Goal: Information Seeking & Learning: Learn about a topic

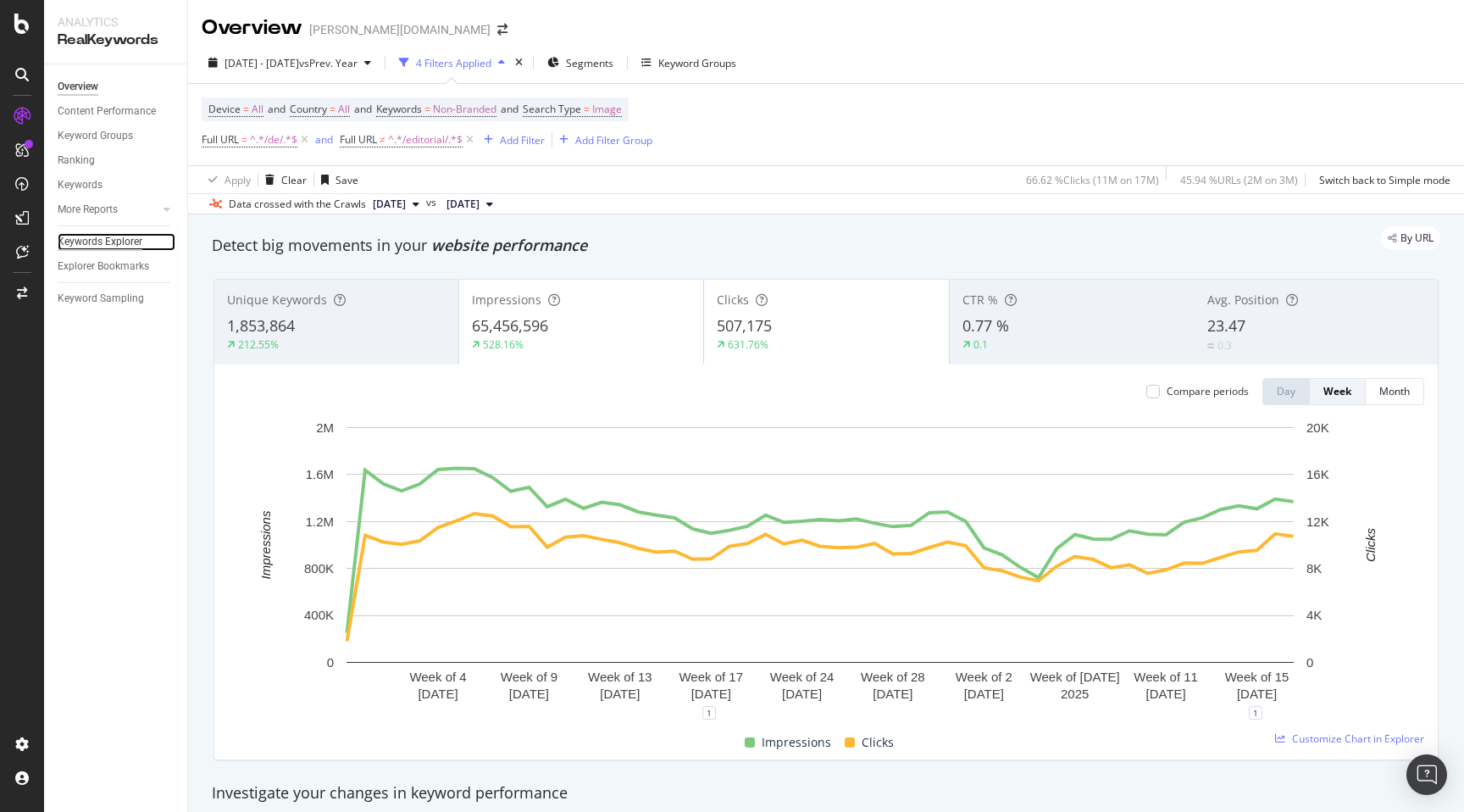
click at [115, 249] on div "Keywords Explorer" at bounding box center [99, 241] width 85 height 18
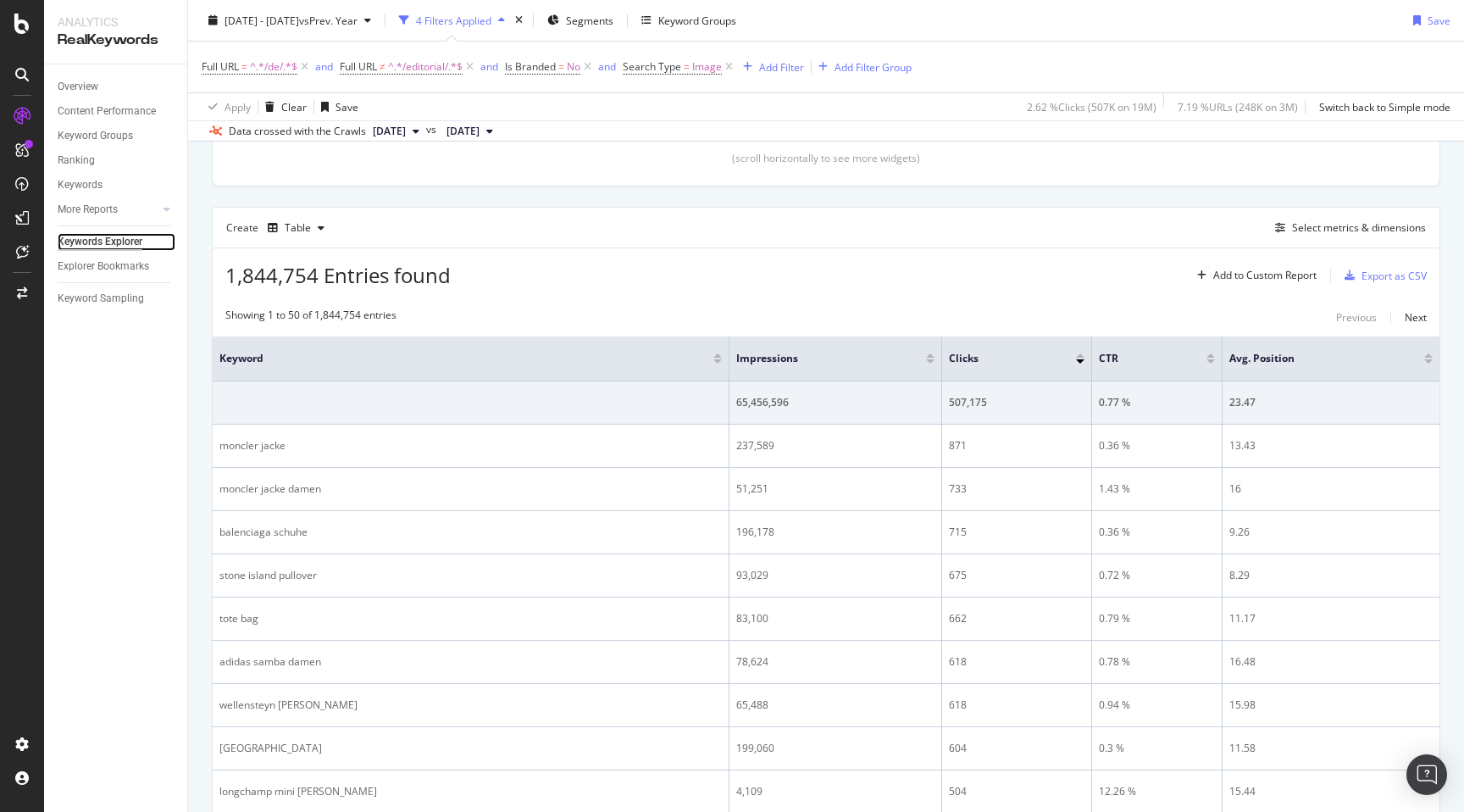
scroll to position [447, 0]
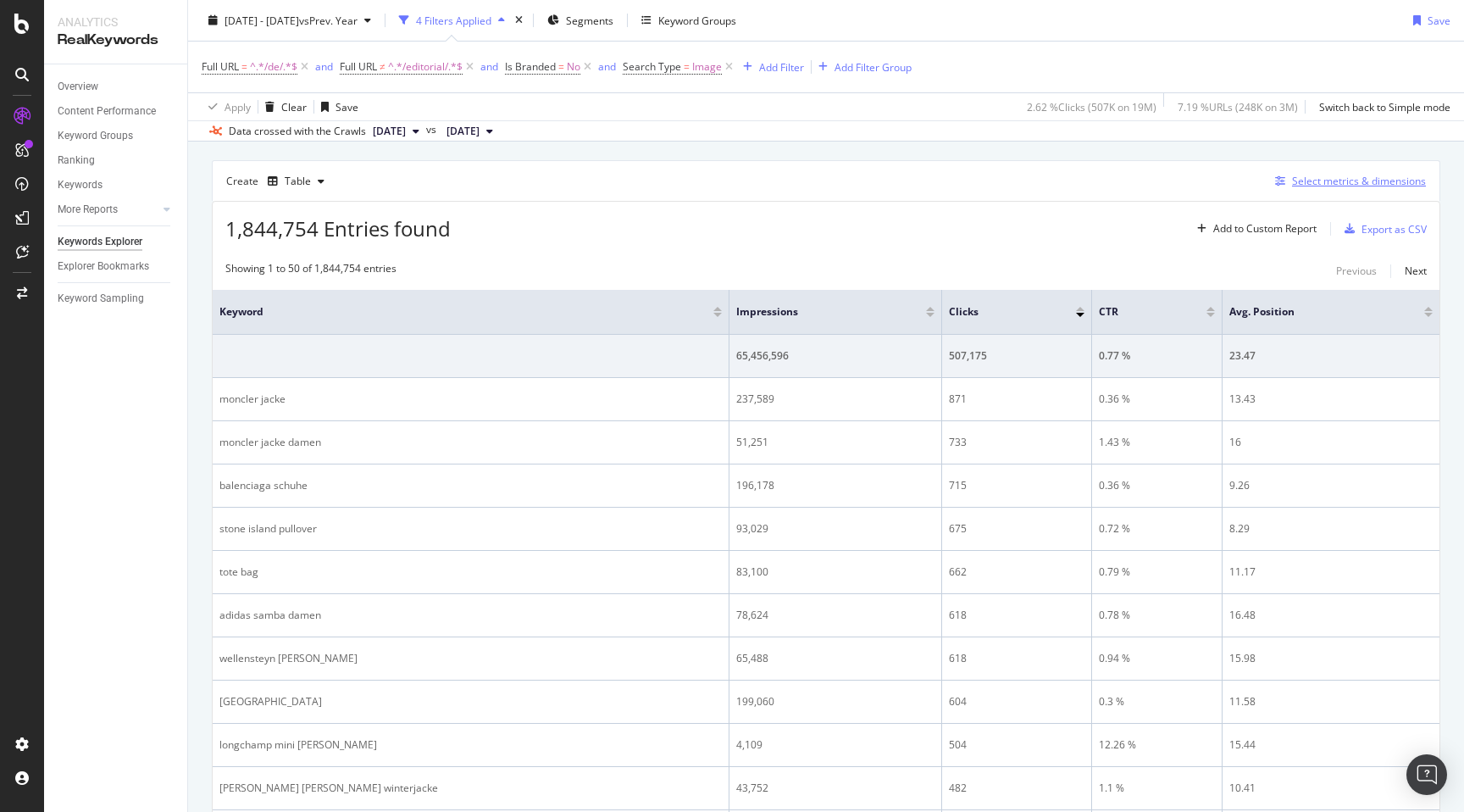
click at [1333, 183] on div "Select metrics & dimensions" at bounding box center [1359, 180] width 134 height 14
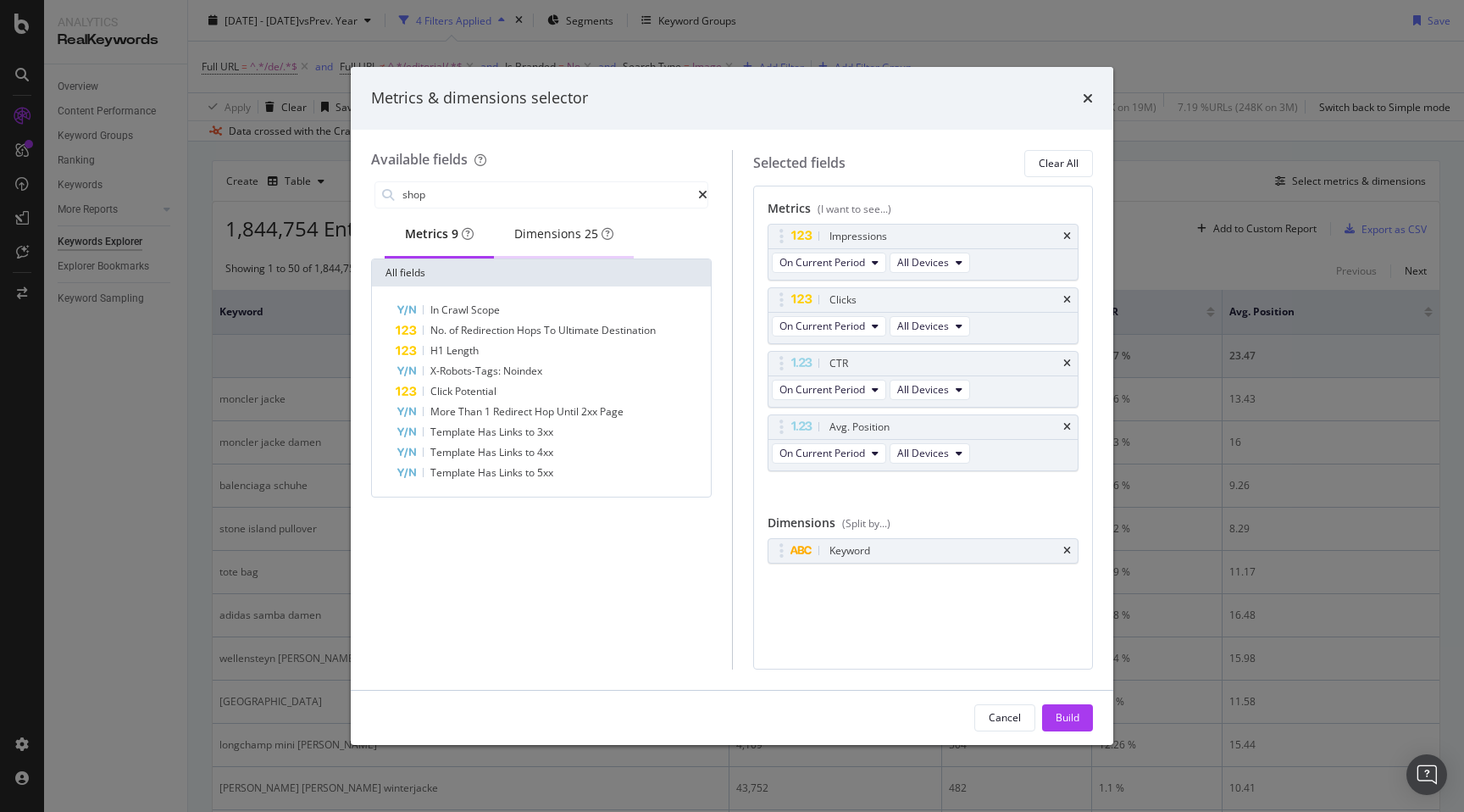
type input "shop"
click at [549, 240] on div "Dimensions 25" at bounding box center [564, 234] width 99 height 17
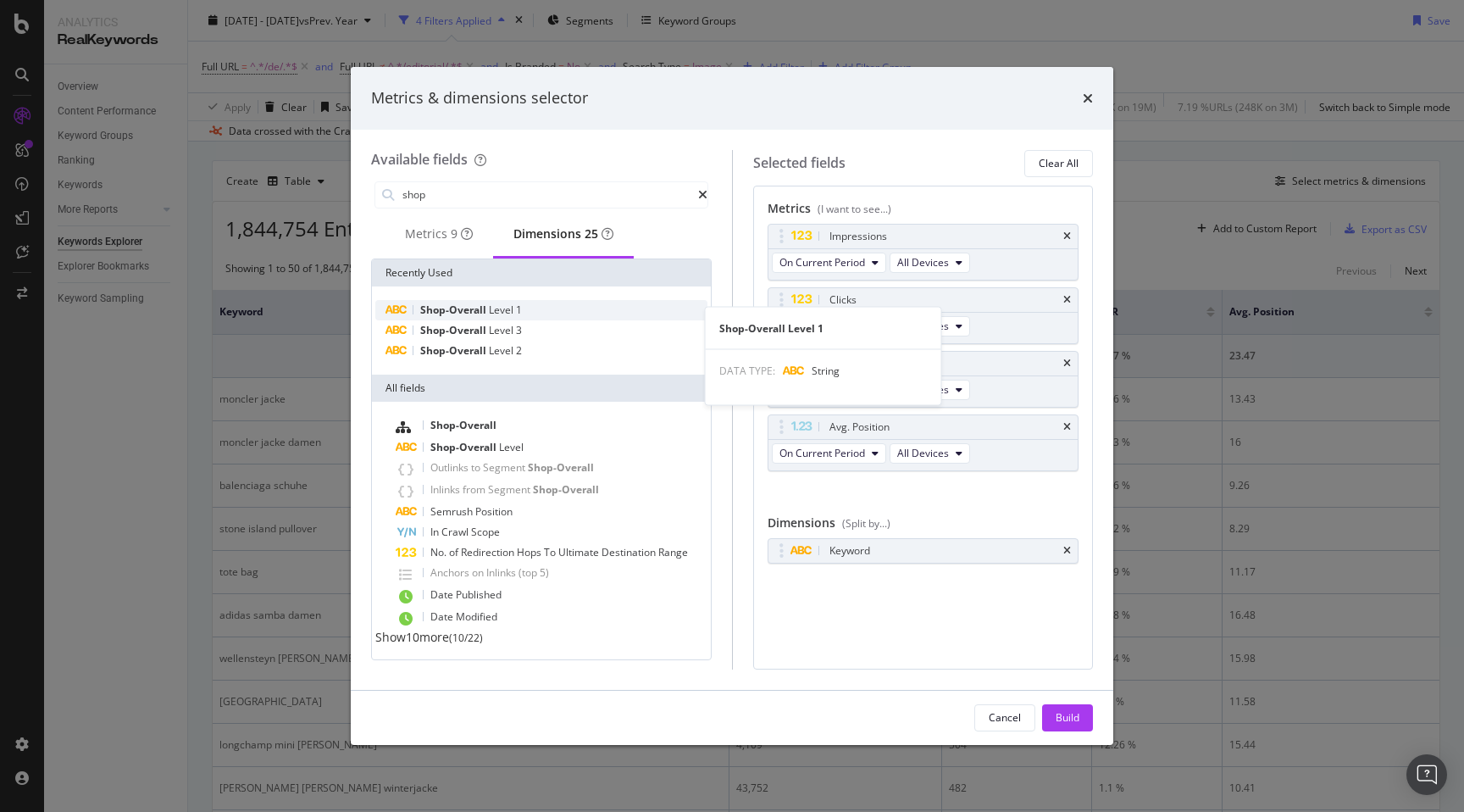
click at [505, 317] on span "Level" at bounding box center [502, 309] width 27 height 14
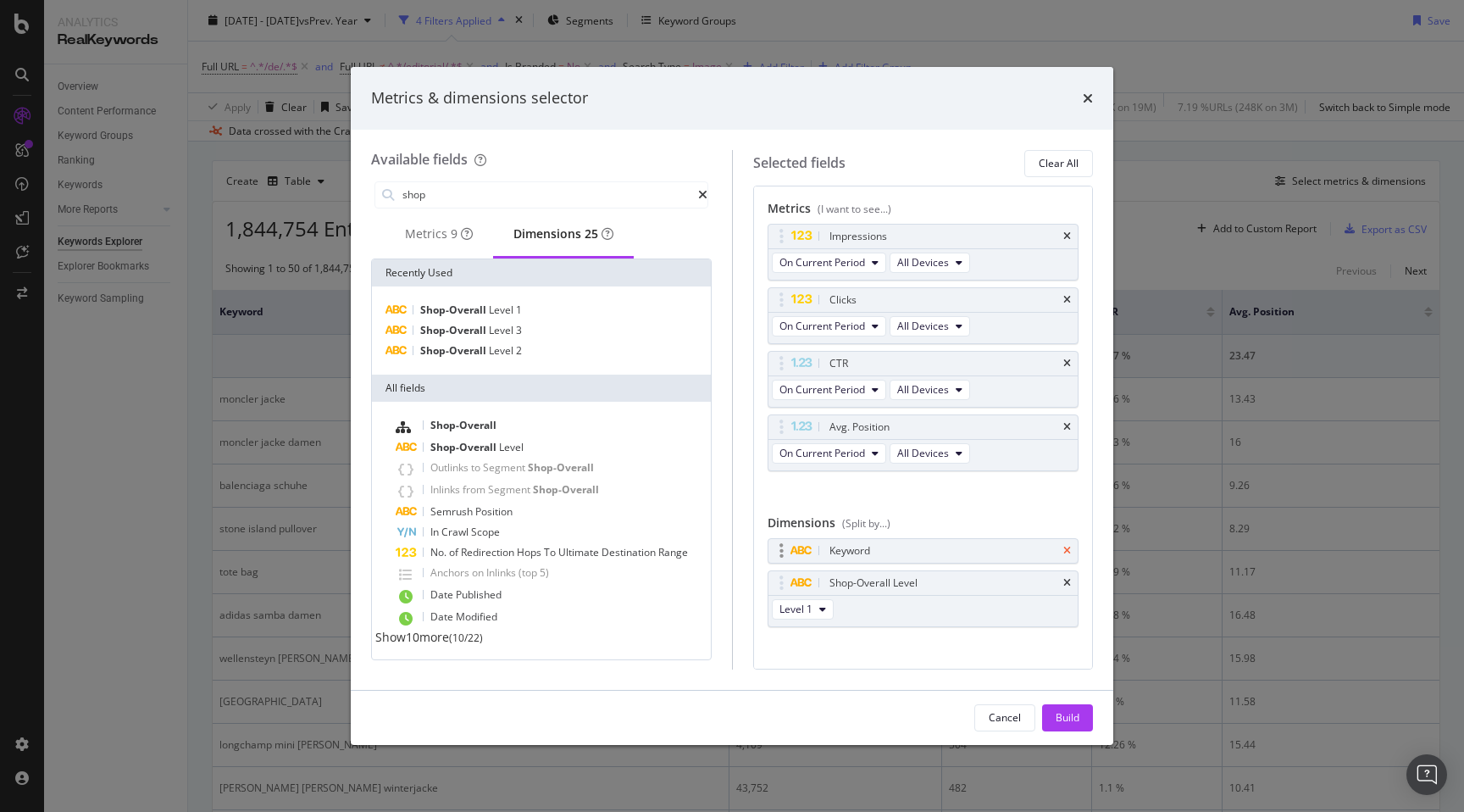
click at [1063, 552] on icon "times" at bounding box center [1067, 551] width 8 height 10
click at [1062, 721] on div "Build" at bounding box center [1067, 717] width 24 height 14
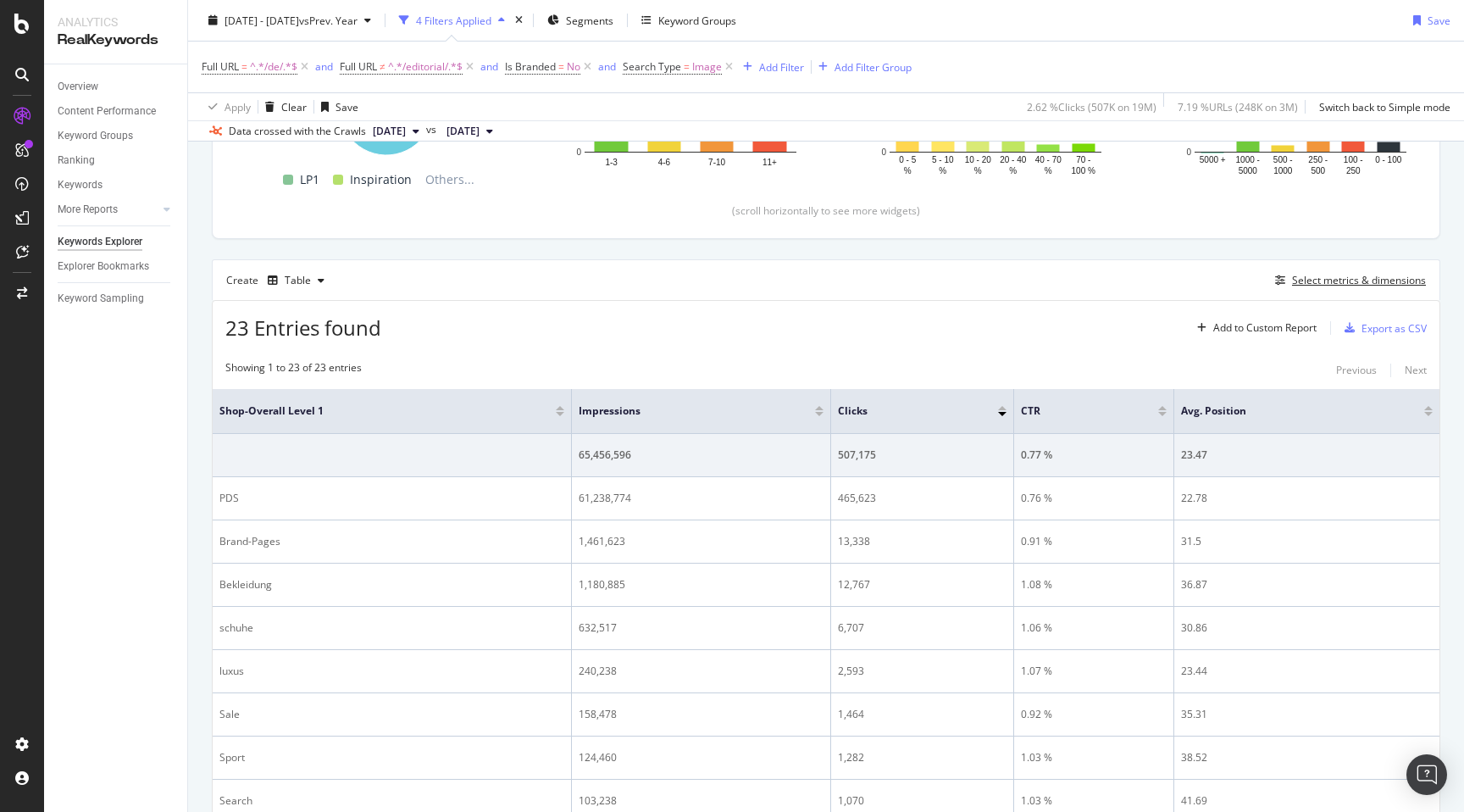
scroll to position [348, 0]
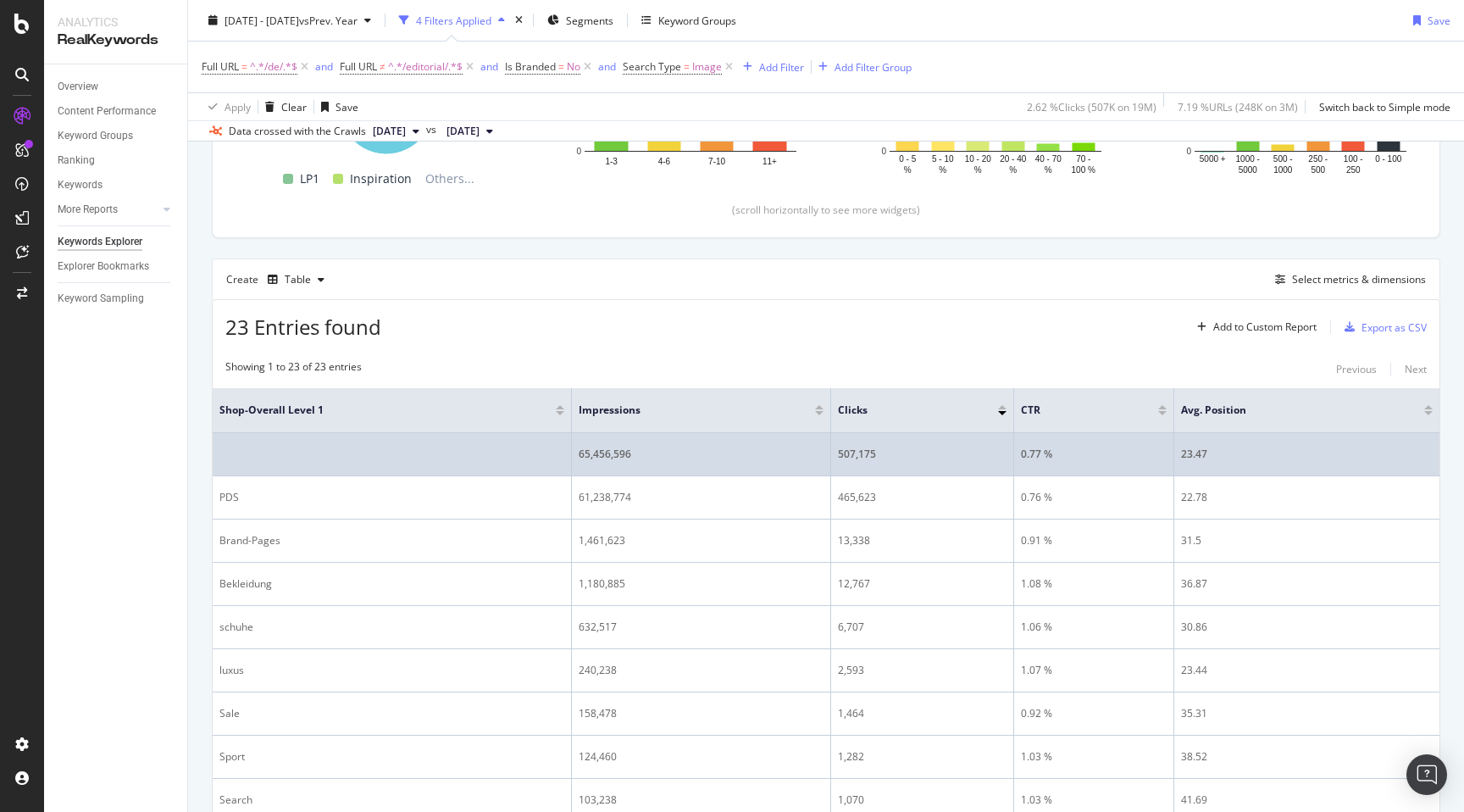
click at [838, 449] on div "507,175" at bounding box center [923, 454] width 170 height 15
copy div "507,175"
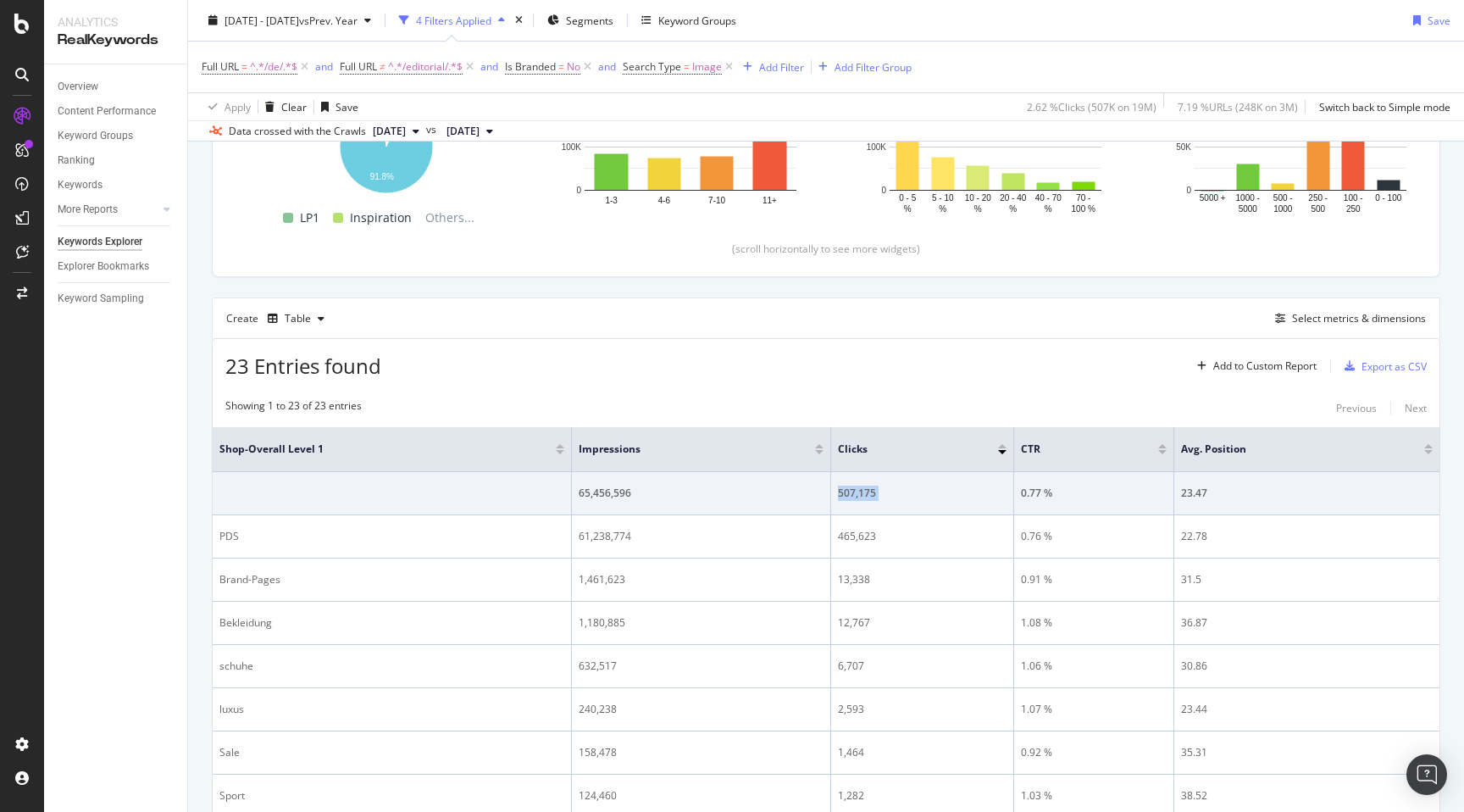
scroll to position [334, 0]
